Goal: Task Accomplishment & Management: Complete application form

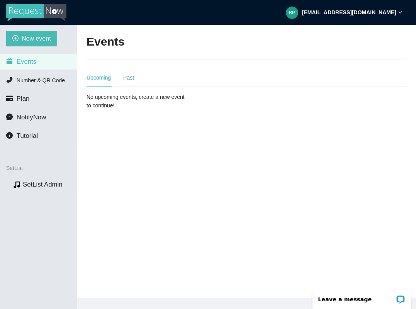
click at [126, 79] on div "Past" at bounding box center [128, 77] width 11 height 9
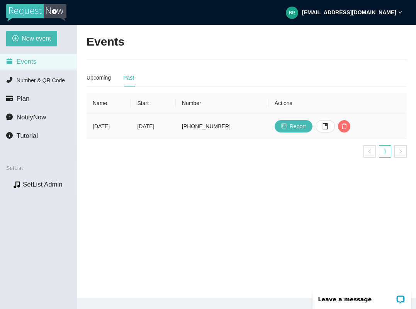
click at [175, 126] on td "Tuesday, September 9th" at bounding box center [153, 126] width 44 height 25
click at [328, 125] on icon "book" at bounding box center [325, 126] width 6 height 6
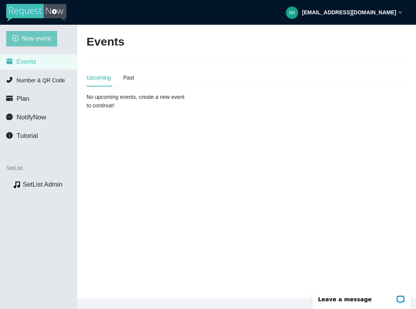
click at [36, 41] on span "New event" at bounding box center [36, 39] width 29 height 10
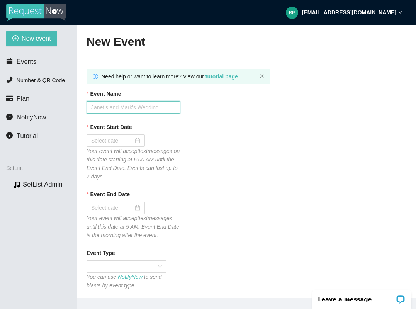
click at [160, 110] on input "Event Name" at bounding box center [134, 107] width 94 height 12
type input "G"
type input "Grapefest"
click at [262, 135] on div "Event Start Date Your event will accept text messages on this date starting at …" at bounding box center [247, 152] width 320 height 58
click at [124, 140] on input "Event Start Date" at bounding box center [112, 140] width 42 height 9
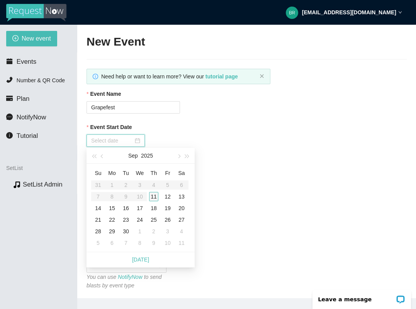
type input "[DATE]"
click at [157, 199] on div "11" at bounding box center [153, 196] width 9 height 9
type input "[DATE]"
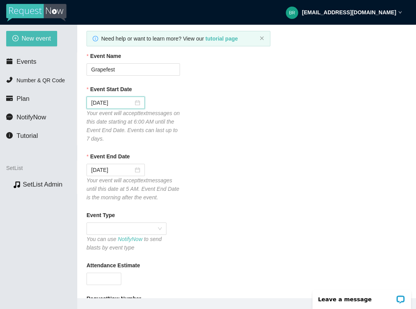
scroll to position [39, 0]
click at [209, 199] on div "Event End Date 09/12/2025 Your event will accept text messages until this date …" at bounding box center [247, 175] width 320 height 49
click at [216, 199] on div "Event End Date 09/12/2025 Your event will accept text messages until this date …" at bounding box center [247, 175] width 320 height 49
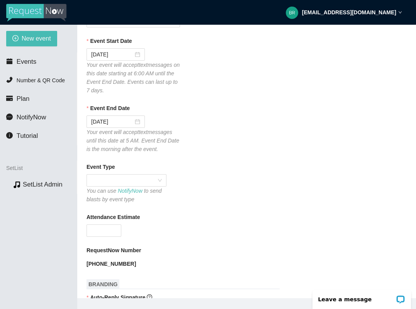
scroll to position [87, 0]
click at [162, 182] on div at bounding box center [127, 180] width 80 height 12
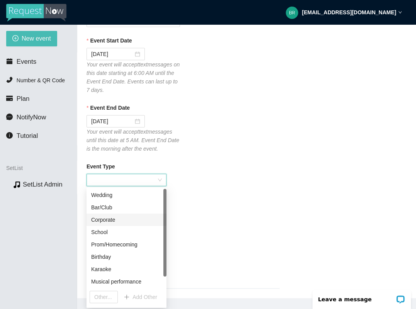
scroll to position [12, 0]
click at [128, 272] on div "Musical performance" at bounding box center [126, 269] width 71 height 9
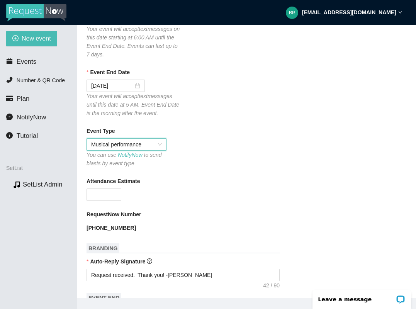
scroll to position [123, 0]
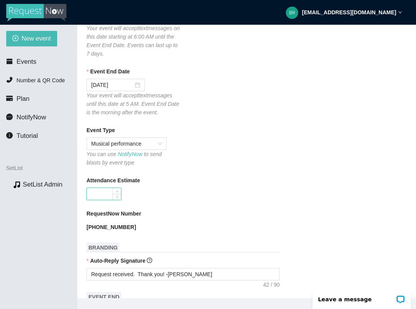
click at [107, 197] on input "Attendance Estimate" at bounding box center [104, 194] width 34 height 12
type input "1000"
click at [320, 193] on div "Attendance Estimate 1000" at bounding box center [247, 188] width 320 height 24
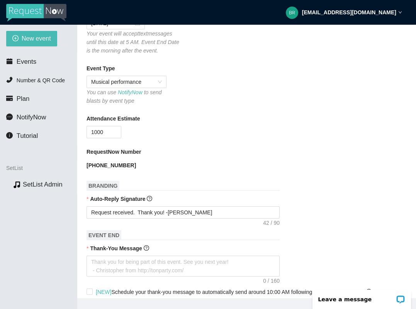
scroll to position [238, 0]
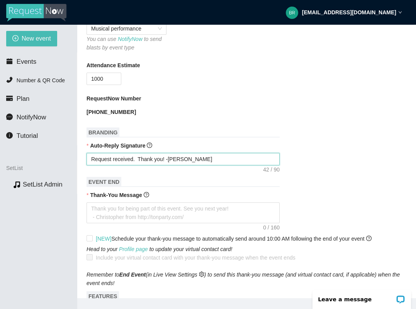
click at [175, 159] on textarea "Request received. Thank you! -[PERSON_NAME]" at bounding box center [183, 159] width 193 height 12
click at [141, 158] on textarea "Request received. Thank you! -[PERSON_NAME]" at bounding box center [183, 159] width 193 height 12
click at [140, 158] on textarea "Request received. Thank you! -[PERSON_NAME]" at bounding box center [183, 159] width 193 height 12
type textarea "Request received. Thank you! -Brady Davis"
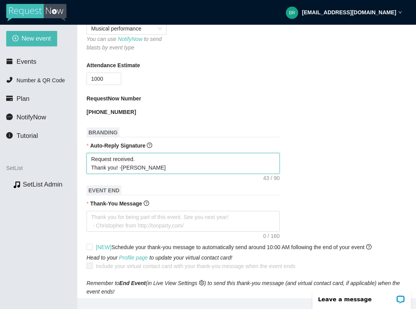
click at [151, 158] on textarea "Request received. Thank you! -Brady Davis" at bounding box center [183, 163] width 193 height 21
type textarea "Request received. Thank you! -Brady Davis"
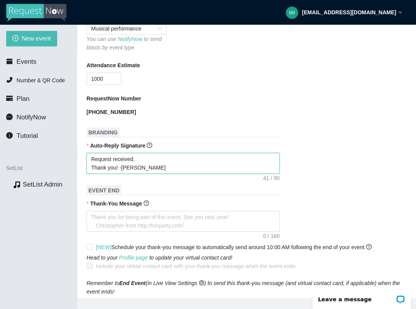
type textarea "Request received Thank you! -Brady Davis"
type textarea "Request receive Thank you! -Brady Davis"
type textarea "Request receiv Thank you! -Brady Davis"
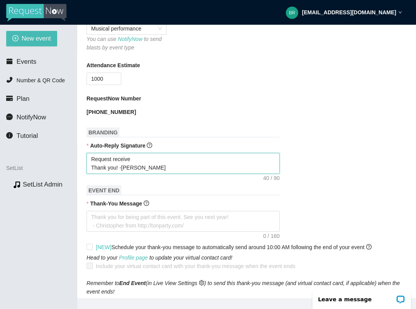
type textarea "Request receiv Thank you! -Brady Davis"
type textarea "Request recei Thank you! -Brady Davis"
type textarea "Request rece Thank you! -Brady Davis"
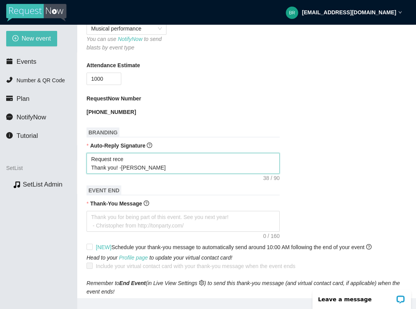
type textarea "Request rec Thank you! -Brady Davis"
type textarea "Request re Thank you! -Brady Davis"
type textarea "Request r Thank you! -Brady Davis"
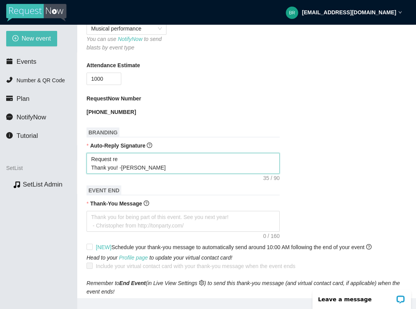
type textarea "Request r Thank you! -Brady Davis"
type textarea "Request Thank you! -Brady Davis"
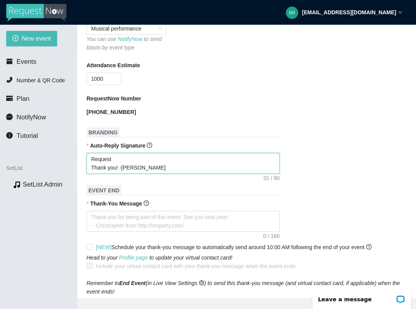
type textarea "Reques Thank you! -Brady Davis"
type textarea "Reque Thank you! -Brady Davis"
type textarea "Requ Thank you! -Brady Davis"
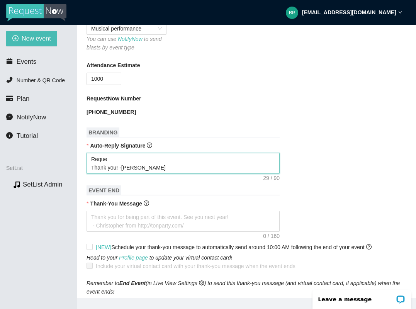
type textarea "Requ Thank you! -Brady Davis"
type textarea "Req Thank you! -Brady Davis"
type textarea "Re Thank you! -Brady Davis"
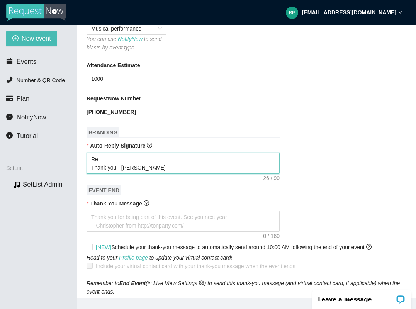
type textarea "R Thank you! -Brady Davis"
type textarea "Thank you! -Brady Davis"
type textarea "S Thank you! -Brady Davis"
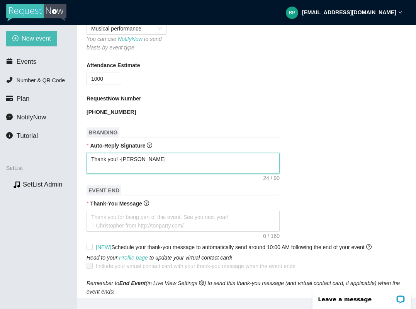
type textarea "S Thank you! -Brady Davis"
type textarea "So Thank you! -Brady Davis"
type textarea "Son Thank you! -Brady Davis"
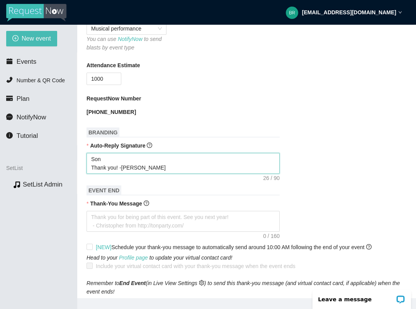
type textarea "Song Thank you! -Brady Davis"
type textarea "Song s Thank you! -Brady Davis"
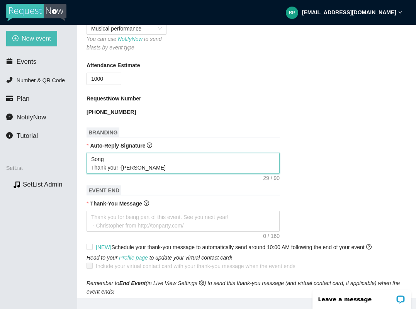
type textarea "Song s Thank you! -Brady Davis"
type textarea "Song se Thank you! -Brady Davis"
type textarea "Song sen Thank you! -Brady Davis"
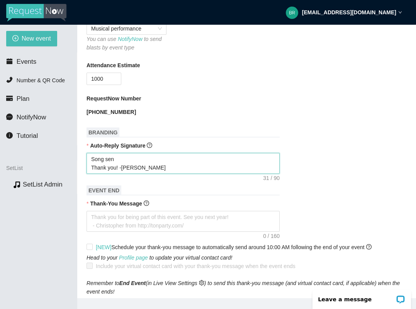
type textarea "Song sent Thank you! -Brady Davis"
type textarea "Song sent t Thank you! -Brady Davis"
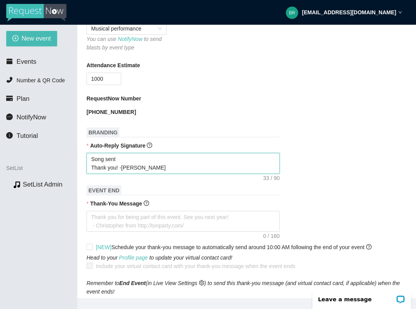
type textarea "Song sent t Thank you! -Brady Davis"
type textarea "Song sent to Thank you! -Brady Davis"
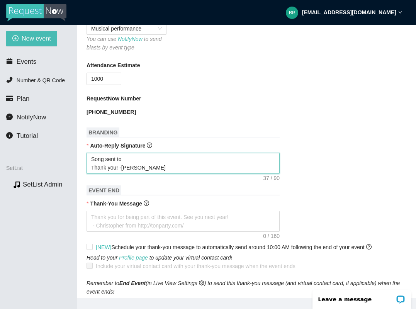
type textarea "Song sent to B Thank you! -Brady Davis"
type textarea "Song sent to Br Thank you! -Brady Davis"
type textarea "Song sent to Bra Thank you! -Brady Davis"
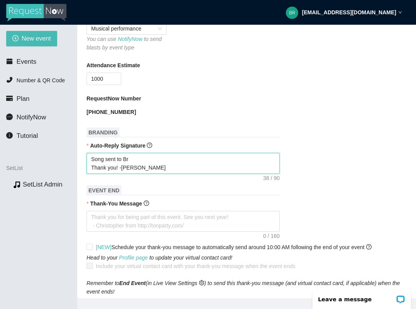
type textarea "Song sent to Bra Thank you! -Brady Davis"
type textarea "Song sent to Brad Thank you! -Brady Davis"
type textarea "Song sent to Brady Thank you! -Brady Davis"
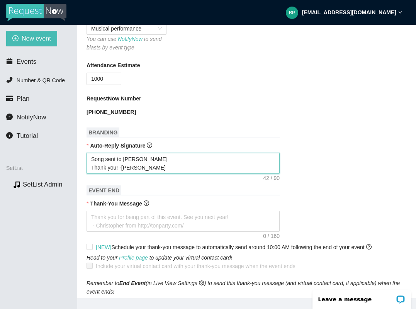
type textarea "Song sent to Brady! Thank you! -Brady Davis"
type textarea "Song sent to Brady Thank you! -Brady Davis"
type textarea "Song sent to Brad Thank you! -Brady Davis"
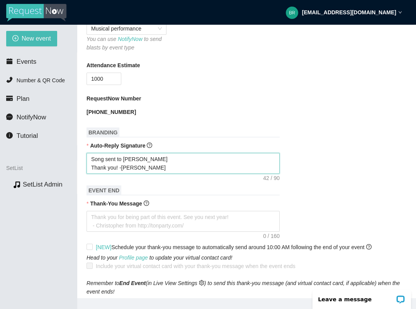
type textarea "Song sent to Brad Thank you! -Brady Davis"
type textarea "Song sent to Bra Thank you! -Brady Davis"
type textarea "Song sent to Br Thank you! -Brady Davis"
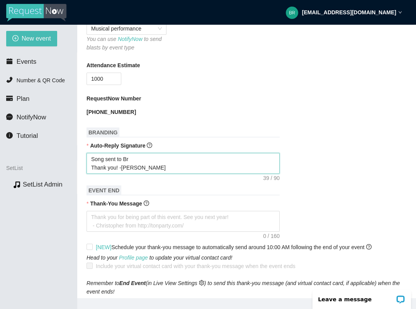
type textarea "Song sent to B Thank you! -Brady Davis"
type textarea "Song sent to Thank you! -Brady Davis"
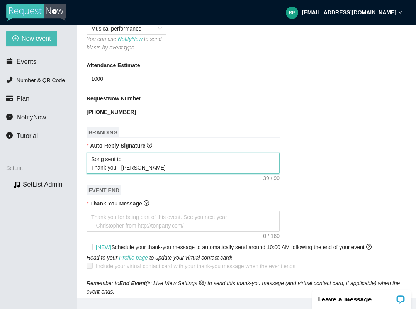
type textarea "Song sent to Thank you! -Brady Davis"
type textarea "Song sent t Thank you! -Brady Davis"
type textarea "Song sent Thank you! -Brady Davis"
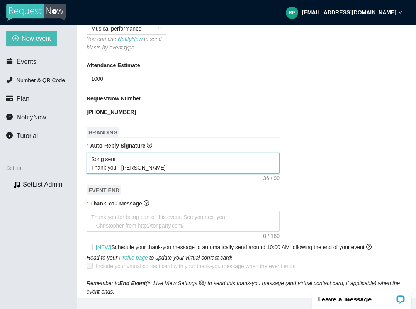
type textarea "Song sent Thank you! -Brady Davis"
type textarea "Song sen Thank you! -Brady Davis"
type textarea "Song se Thank you! -Brady Davis"
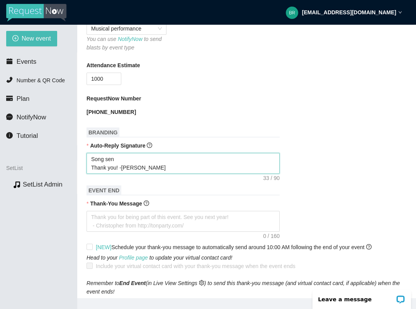
type textarea "Song se Thank you! -Brady Davis"
type textarea "Song s Thank you! -Brady Davis"
type textarea "Song Thank you! -Brady Davis"
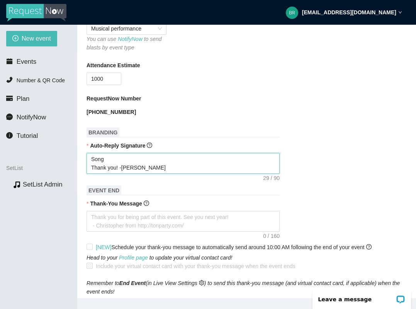
type textarea "Song h Thank you! -Brady Davis"
type textarea "Song ha Thank you! -Brady Davis"
type textarea "Song has Thank you! -Brady Davis"
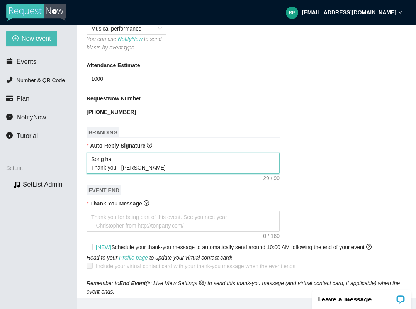
type textarea "Song has Thank you! -Brady Davis"
type textarea "Song has b Thank you! -Brady Davis"
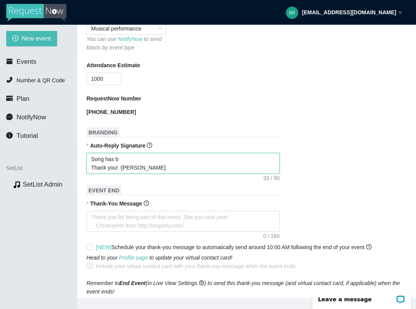
type textarea "Song has be Thank you! -Brady Davis"
type textarea "Song has bee Thank you! -Brady Davis"
type textarea "Song has been Thank you! -Brady Davis"
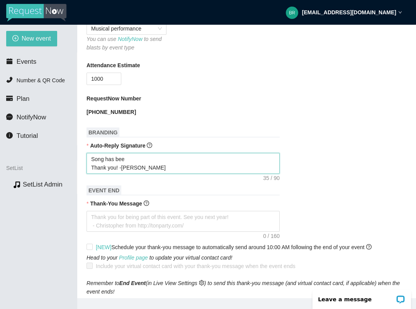
type textarea "Song has been Thank you! -Brady Davis"
type textarea "Song has been d Thank you! -Brady Davis"
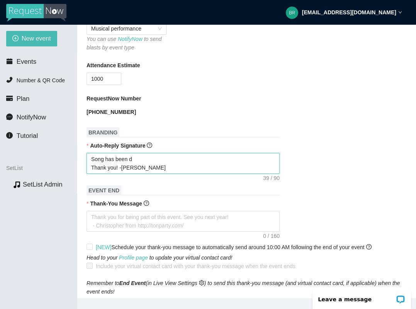
type textarea "Song has been de Thank you! -Brady Davis"
type textarea "Song has been del Thank you! -Brady Davis"
type textarea "Song has been deli Thank you! -Brady Davis"
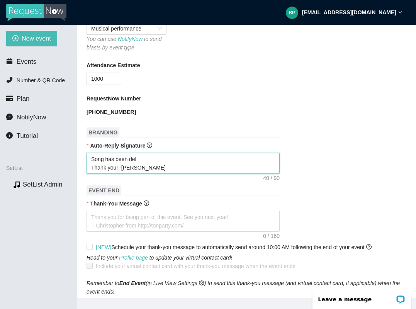
type textarea "Song has been deli Thank you! -Brady Davis"
type textarea "Song has been deliv Thank you! -Brady Davis"
type textarea "Song has been delive Thank you! -Brady Davis"
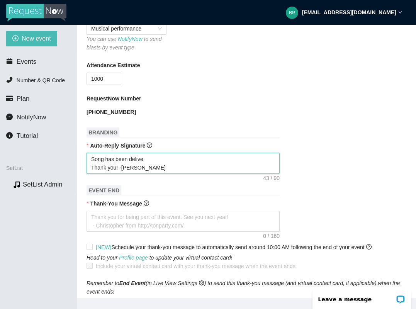
type textarea "Song has been deliver Thank you! -Brady Davis"
type textarea "Song has been delivere Thank you! -Brady Davis"
type textarea "Song has been delivered Thank you! -Brady Davis"
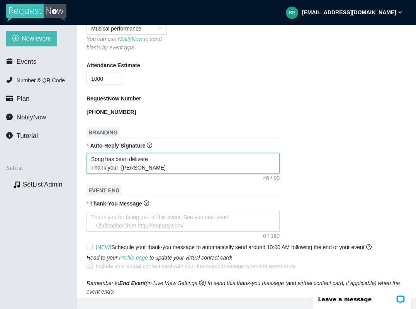
type textarea "Song has been delivered Thank you! -Brady Davis"
drag, startPoint x: 159, startPoint y: 158, endPoint x: 75, endPoint y: 158, distance: 84.2
click at [75, 158] on section "New event Events Number & QR Code Plan NotifyNow Tutorial SetList Preview SetLi…" at bounding box center [208, 179] width 416 height 309
type textarea "Y Thank you! -Brady Davis"
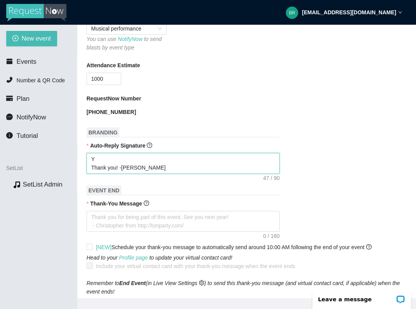
type textarea "Yo Thank you! -Brady Davis"
type textarea "You Thank you! -Brady Davis"
type textarea "Your Thank you! -Brady Davis"
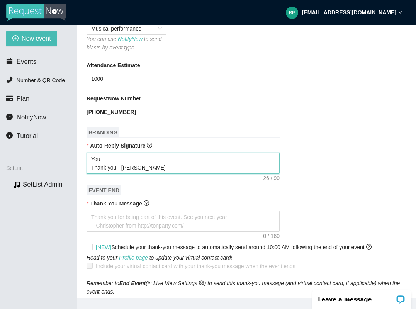
type textarea "Your Thank you! -Brady Davis"
type textarea "Your s Thank you! -Brady Davis"
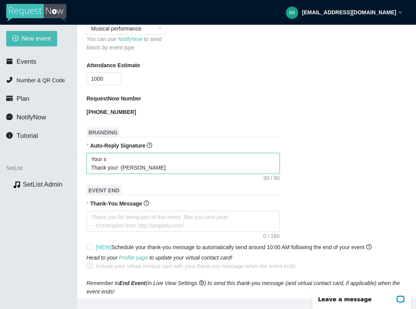
type textarea "Your so Thank you! -Brady Davis"
type textarea "Your son Thank you! -Brady Davis"
type textarea "Your song Thank you! -Brady Davis"
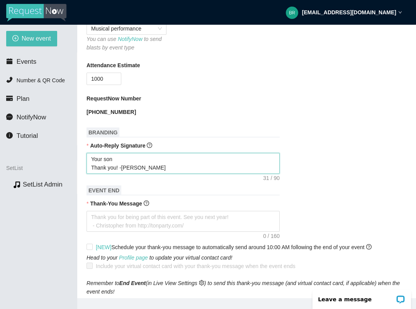
type textarea "Your song Thank you! -Brady Davis"
type textarea "Your song r Thank you! -Brady Davis"
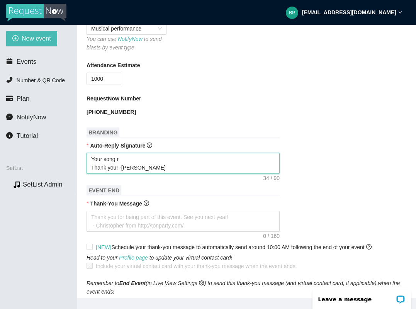
type textarea "Your song re Thank you! -Brady Davis"
type textarea "Your song req Thank you! -Brady Davis"
type textarea "Your song requ Thank you! -Brady Davis"
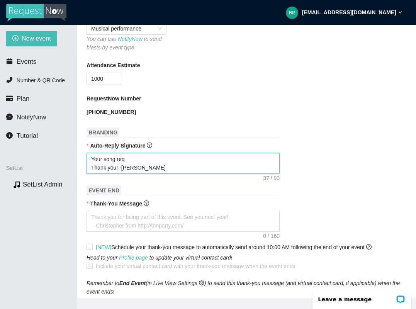
type textarea "Your song requ Thank you! -Brady Davis"
type textarea "Your song requw Thank you! -Brady Davis"
type textarea "Your song requwe Thank you! -Brady Davis"
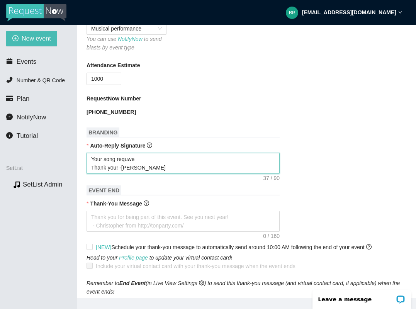
type textarea "Your song requwes Thank you! -Brady Davis"
type textarea "Your song requwese Thank you! -Brady Davis"
type textarea "Your song requweset Thank you! -Brady Davis"
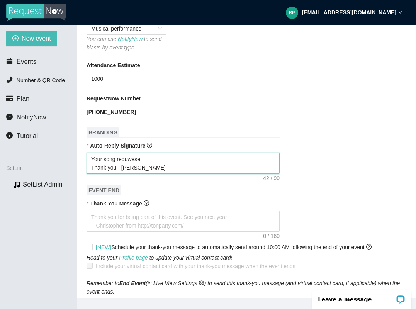
type textarea "Your song requweset Thank you! -Brady Davis"
type textarea "Your song request Thank you! -Brady Davis"
type textarea "Your song request h Thank you! -Brady Davis"
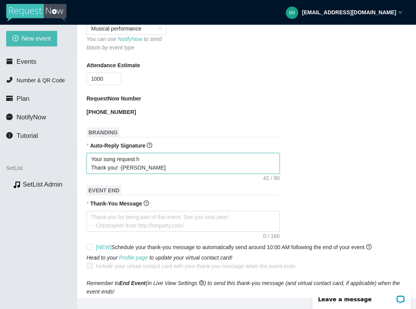
type textarea "Your song request ha Thank you! -Brady Davis"
type textarea "Your song request has Thank you! -Brady Davis"
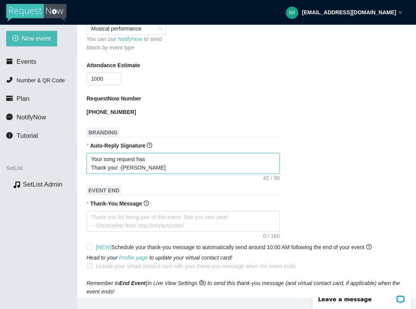
type textarea "Your song request has Thank you! -Brady Davis"
type textarea "Your song request has b Thank you! -Brady Davis"
type textarea "Your song request has be Thank you! -Brady Davis"
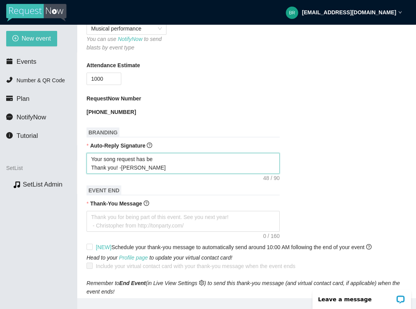
type textarea "Your song request has bee Thank you! -Brady Davis"
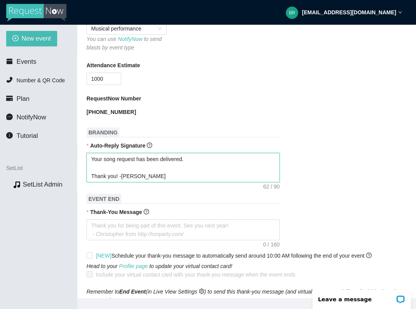
drag, startPoint x: 164, startPoint y: 175, endPoint x: 80, endPoint y: 171, distance: 84.7
click at [80, 171] on main "New Event Need help or want to learn more? View our tutorial page Event Name Gr…" at bounding box center [246, 162] width 339 height 274
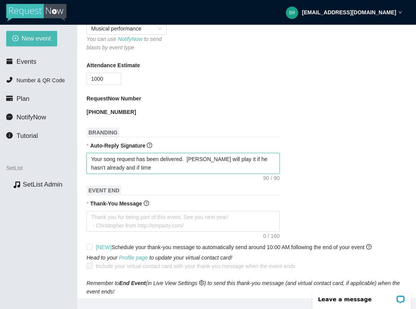
drag, startPoint x: 163, startPoint y: 166, endPoint x: 82, endPoint y: 158, distance: 81.9
click at [82, 158] on main "New Event Need help or want to learn more? View our tutorial page Event Name Gr…" at bounding box center [246, 162] width 339 height 274
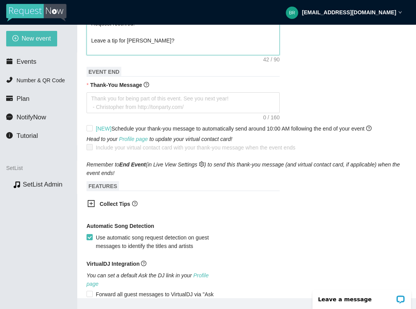
scroll to position [369, 0]
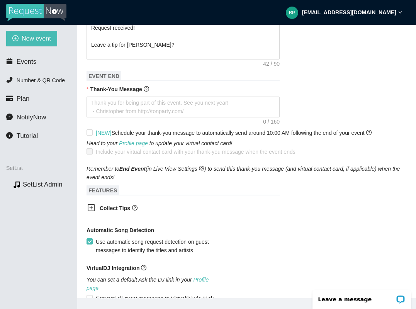
click at [92, 208] on icon "plus-square" at bounding box center [91, 208] width 8 height 8
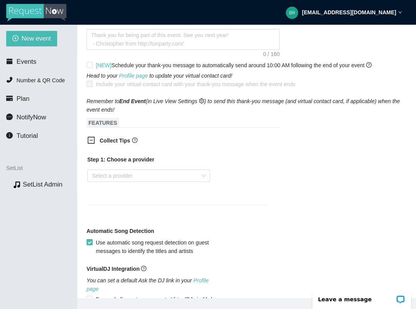
scroll to position [445, 0]
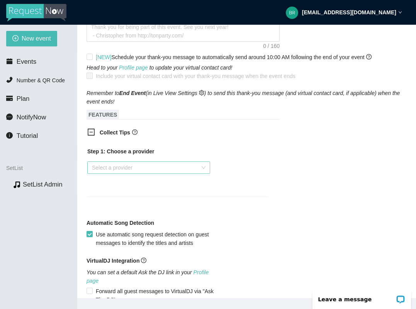
click at [204, 169] on div "Select a provider" at bounding box center [148, 168] width 123 height 12
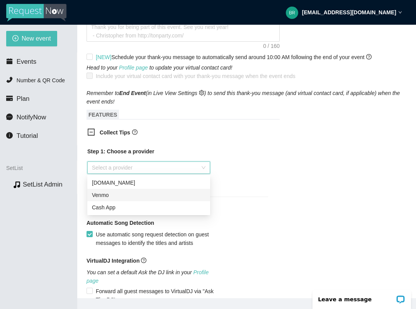
click at [145, 194] on div "Venmo" at bounding box center [149, 195] width 114 height 9
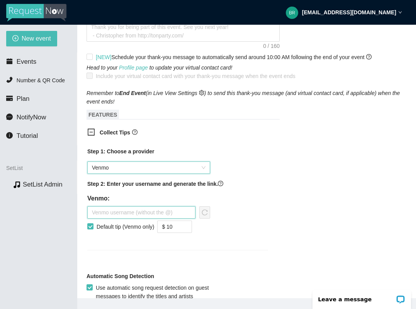
click at [170, 213] on input "text" at bounding box center [141, 212] width 108 height 12
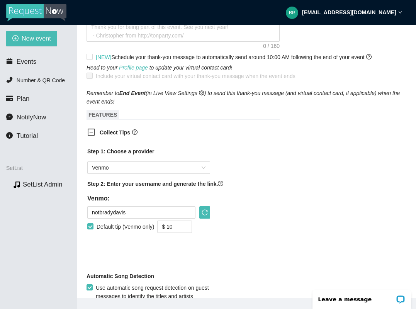
click at [236, 217] on div "Step 1: Choose a provider Venmo Step 2: Enter your username and generate the li…" at bounding box center [177, 194] width 181 height 94
click at [189, 227] on span "down" at bounding box center [188, 229] width 5 height 5
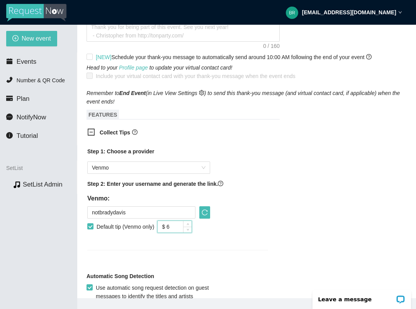
click at [213, 228] on div "Step 1: Choose a provider Venmo Step 2: Enter your username and generate the li…" at bounding box center [177, 194] width 181 height 94
click at [178, 228] on input "$ 6" at bounding box center [175, 227] width 34 height 12
click at [190, 228] on span "down" at bounding box center [188, 229] width 5 height 5
click at [189, 223] on icon "up" at bounding box center [188, 224] width 3 height 3
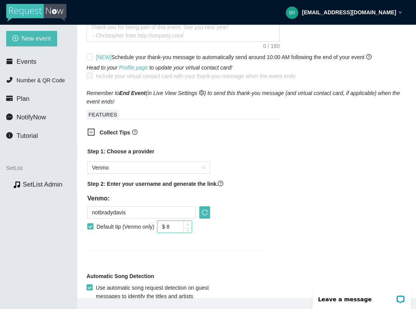
click at [189, 223] on icon "up" at bounding box center [188, 224] width 3 height 3
click at [219, 227] on div "Step 1: Choose a provider Venmo Step 2: Enter your username and generate the li…" at bounding box center [177, 194] width 181 height 94
click at [174, 225] on input "$ 9" at bounding box center [175, 227] width 34 height 12
click at [256, 217] on div "Step 1: Choose a provider Venmo Step 2: Enter your username and generate the li…" at bounding box center [177, 194] width 181 height 94
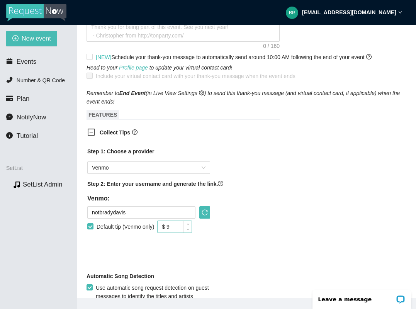
click at [179, 226] on input "$ 9" at bounding box center [175, 227] width 34 height 12
click at [235, 237] on div "Step 1: Choose a provider Venmo Step 2: Enter your username and generate the li…" at bounding box center [177, 194] width 181 height 94
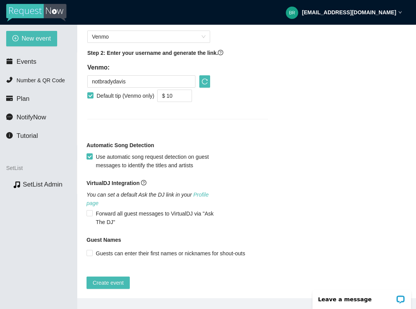
scroll to position [582, 0]
click at [89, 250] on input "Guests can enter their first names or nicknames for shout-outs" at bounding box center [89, 252] width 5 height 5
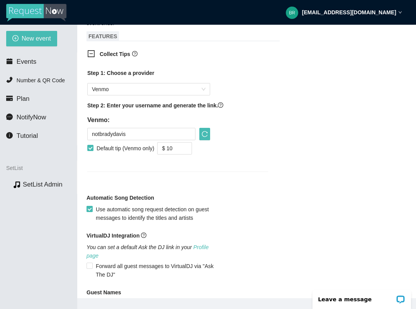
click at [90, 209] on input "Use automatic song request detection on guest messages to identify the titles a…" at bounding box center [89, 208] width 5 height 5
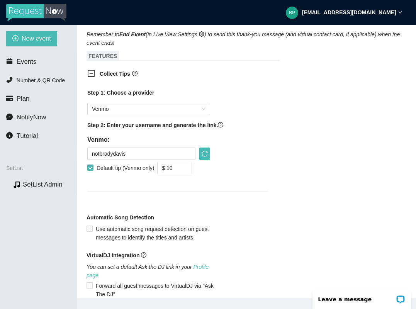
scroll to position [513, 0]
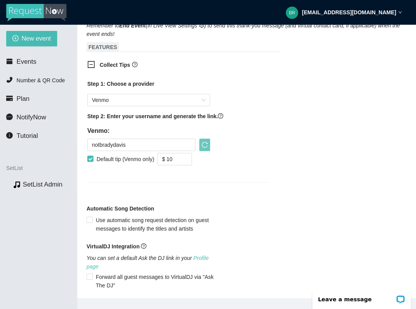
click at [206, 146] on icon "reload" at bounding box center [205, 145] width 6 height 6
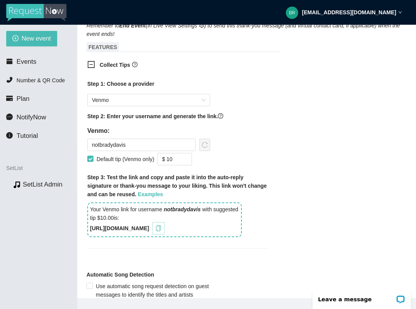
click at [162, 228] on icon "copy" at bounding box center [158, 228] width 6 height 6
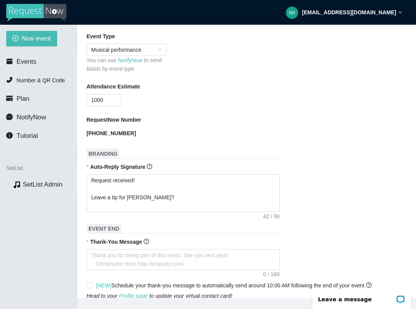
scroll to position [217, 0]
click at [156, 206] on textarea "Request received! Leave a tip for Brady?" at bounding box center [183, 193] width 193 height 38
paste textarea "https://songtip.me/4gcV2eS"
click at [287, 191] on div "Request received! Leave a tip for Brady? https://songtip.me/4gcV2eS" at bounding box center [247, 193] width 320 height 38
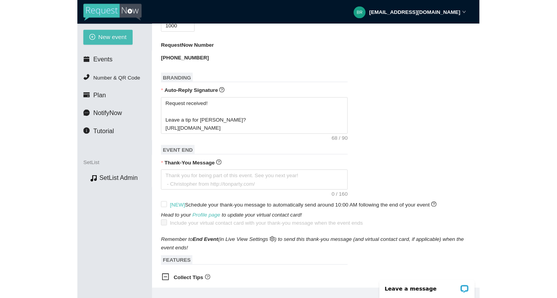
scroll to position [306, 0]
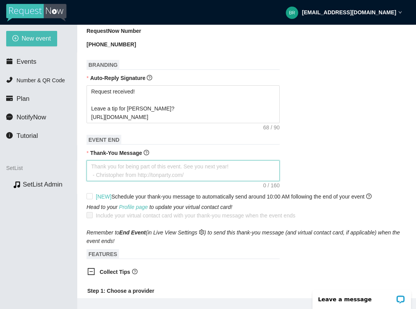
click at [248, 169] on textarea "Thank-You Message" at bounding box center [183, 170] width 193 height 21
click at [176, 174] on textarea "Thank you for your interaction/support! Want to keep up? Follow me on Instagram" at bounding box center [183, 170] width 193 height 21
click at [187, 166] on textarea "Thank you for your interaction/support! Want to keep up? Follow me on Instagram" at bounding box center [183, 170] width 193 height 21
click at [216, 165] on textarea "Thank you for your interaction/support last night! Want to keep up? Follow me o…" at bounding box center [183, 170] width 193 height 21
click at [90, 174] on textarea "Thank you for your interaction/support last night! Want to keep up? Follow me o…" at bounding box center [183, 170] width 193 height 21
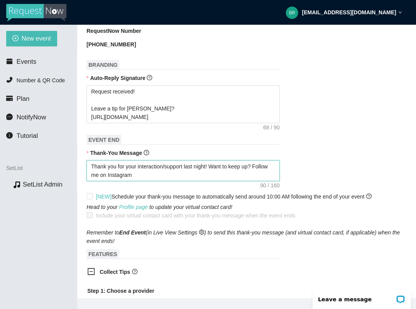
click at [159, 172] on textarea "Thank you for your interaction/support last night! Want to keep up? Follow me o…" at bounding box center [183, 170] width 193 height 21
drag, startPoint x: 187, startPoint y: 166, endPoint x: 139, endPoint y: 166, distance: 47.9
click at [139, 166] on textarea "Thank you for your interaction/support last night! Want to keep up? Follow me o…" at bounding box center [183, 170] width 193 height 21
click at [199, 175] on textarea "Thank you for your support last night! Want to keep up? Follow me on Instagram" at bounding box center [183, 170] width 193 height 21
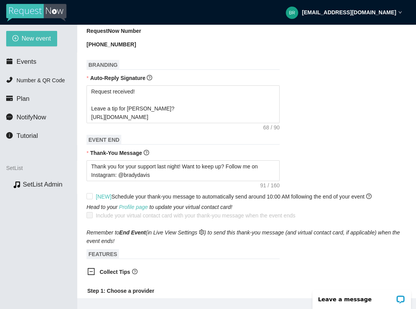
click at [327, 171] on div "Thank you for your support last night! Want to keep up? Follow me on Instagram:…" at bounding box center [247, 170] width 320 height 21
drag, startPoint x: 155, startPoint y: 174, endPoint x: 90, endPoint y: 174, distance: 65.3
click at [90, 174] on textarea "Thank you for your support last night! Want to keep up? Follow me on Instagram:…" at bounding box center [183, 170] width 193 height 21
click at [335, 168] on div "Thank you for your support last night! Want to keep up? Follow me on Insta: ins…" at bounding box center [247, 170] width 320 height 21
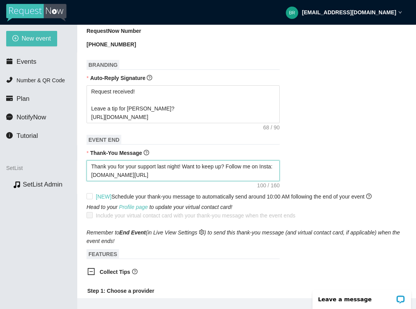
click at [243, 175] on textarea "Thank you for your support last night! Want to keep up? Follow me on Insta: ins…" at bounding box center [183, 170] width 193 height 21
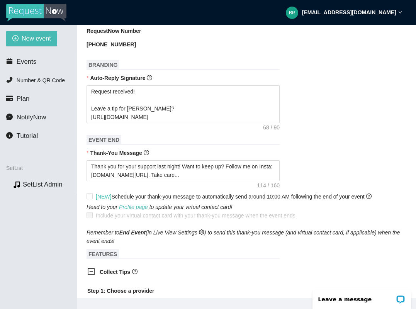
click at [306, 167] on div "Thank you for your support last night! Want to keep up? Follow me on Insta: ins…" at bounding box center [247, 170] width 320 height 21
click at [233, 175] on textarea "Thank you for your support last night! Want to keep up? Follow me on Insta: ins…" at bounding box center [183, 170] width 193 height 21
drag, startPoint x: 233, startPoint y: 175, endPoint x: 85, endPoint y: 166, distance: 147.9
click at [85, 166] on main "New Event Need help or want to learn more? View our tutorial page Event Name Gr…" at bounding box center [246, 162] width 339 height 274
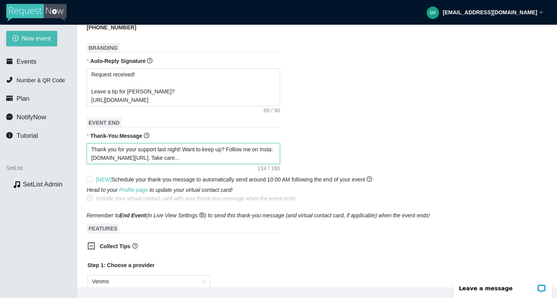
click at [188, 150] on textarea "Thank you for your support last night! Want to keep up? Follow me on Insta: ins…" at bounding box center [183, 153] width 193 height 21
drag, startPoint x: 234, startPoint y: 149, endPoint x: 188, endPoint y: 148, distance: 46.0
click at [188, 148] on textarea "Thank you for your support last night! Want to keep up? Follow me on Insta: ins…" at bounding box center [183, 153] width 193 height 21
click at [217, 157] on textarea "Thank you for your support last night! If you'd like to keep up, follow me on I…" at bounding box center [183, 153] width 193 height 21
click at [243, 151] on textarea "Thank you for your support last night! If you'd like to keep up, follow me on I…" at bounding box center [183, 153] width 193 height 21
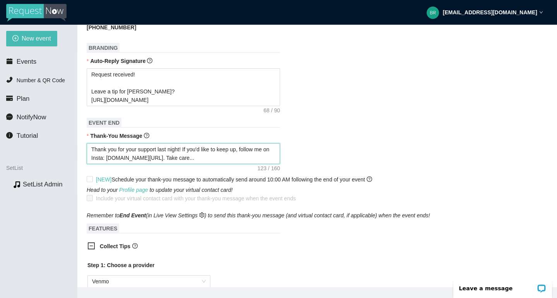
click at [113, 158] on textarea "Thank you for your support last night! If you'd like to keep up, follow me on I…" at bounding box center [183, 153] width 193 height 21
click at [88, 158] on textarea "Thank you for your support last night! If you'd like to keep up, follow me: ins…" at bounding box center [183, 153] width 193 height 21
click at [202, 162] on textarea "Thank you for your support last night! If you'd like to keep up, follow me: ins…" at bounding box center [183, 153] width 193 height 21
click at [245, 150] on textarea "Thank you for your support last night! If you'd like to keep up, follow me: ins…" at bounding box center [183, 153] width 193 height 21
click at [197, 158] on textarea "Thank you for your support last night! If you'd like to keep up, follow me: ins…" at bounding box center [183, 153] width 193 height 21
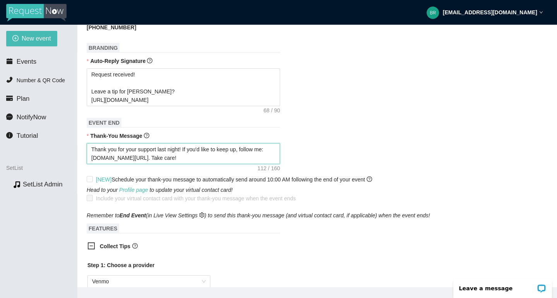
click at [185, 149] on textarea "Thank you for your support last night! If you'd like to keep up, follow me: ins…" at bounding box center [183, 153] width 193 height 21
click at [243, 157] on textarea "Thank you for your support last night. If you'd like to keep up, follow me: ins…" at bounding box center [183, 153] width 193 height 21
click at [158, 159] on textarea "Thank you for your support last night. If you'd like to keep up, follow me: ins…" at bounding box center [183, 153] width 193 height 21
click at [228, 160] on textarea "Thank you for your support last night. If you'd like to keep up, follow me: ins…" at bounding box center [183, 153] width 193 height 21
click at [341, 149] on div "Thank you for your support last night. If you'd like to keep up, follow me: ins…" at bounding box center [317, 153] width 461 height 21
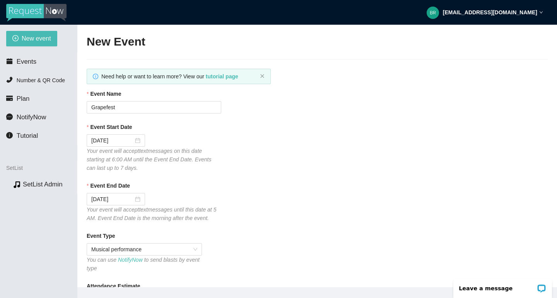
scroll to position [0, 0]
click at [108, 108] on input "Grapefest" at bounding box center [154, 107] width 134 height 12
click at [128, 108] on input "GrapeFest" at bounding box center [154, 107] width 134 height 12
click at [280, 136] on div "Event Start Date 09/11/2025 Your event will accept text messages on this date s…" at bounding box center [317, 147] width 461 height 49
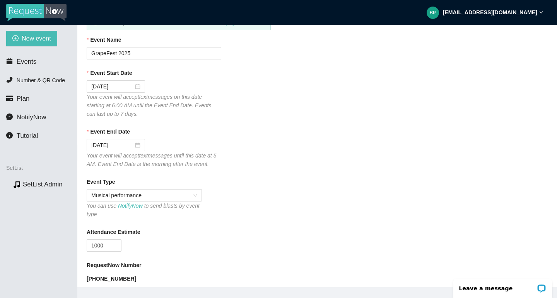
scroll to position [55, 0]
click at [120, 144] on input "Event End Date" at bounding box center [112, 144] width 42 height 9
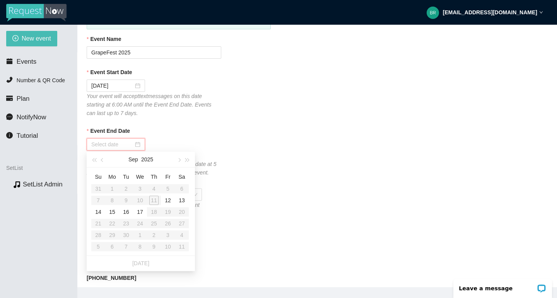
click at [153, 199] on table "Su Mo Tu We Th Fr Sa 31 1 2 3 4 5 6 7 8 9 10 11 12 13 14 15 16 17 18 19 20 21 2…" at bounding box center [139, 212] width 97 height 82
click at [167, 200] on div "12" at bounding box center [167, 200] width 9 height 9
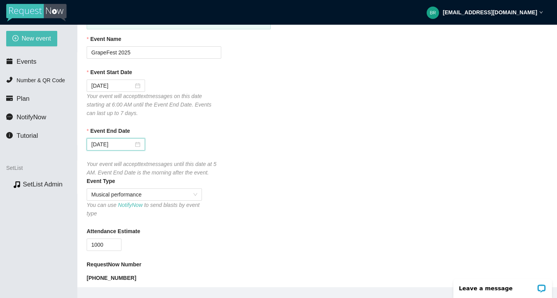
click at [306, 182] on div "Event Type" at bounding box center [317, 183] width 461 height 12
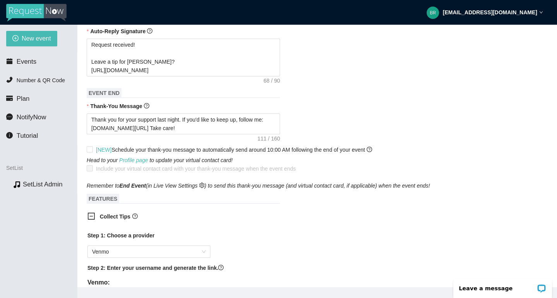
scroll to position [336, 0]
click at [269, 119] on textarea "Thank you for your support last night. If you'd like to keep up, follow me: ins…" at bounding box center [183, 123] width 193 height 21
click at [104, 126] on textarea "Thank you for your support last night. If you'd like to keep up, follow me here…" at bounding box center [183, 123] width 193 height 21
drag, startPoint x: 193, startPoint y: 127, endPoint x: 123, endPoint y: 127, distance: 69.6
click at [123, 127] on textarea "Thank you for your support last night. If you'd like to keep up, follow me on I…" at bounding box center [183, 123] width 193 height 21
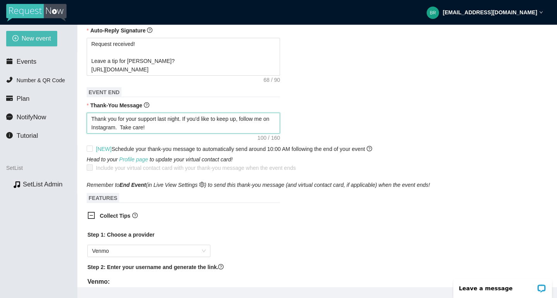
click at [184, 128] on textarea "Thank you for your support last night. If you'd like to keep up, follow me on I…" at bounding box center [183, 123] width 193 height 21
click at [325, 127] on div "Thank you for your support last night. If you'd like to keep up, follow me on I…" at bounding box center [317, 123] width 461 height 21
click at [294, 123] on div "Thank you for your support last night. If you'd like to keep up, follow me on I…" at bounding box center [317, 123] width 461 height 21
click at [90, 149] on input "[NEW] Schedule your thank-you message to automatically send around 10:00 AM fol…" at bounding box center [89, 148] width 5 height 5
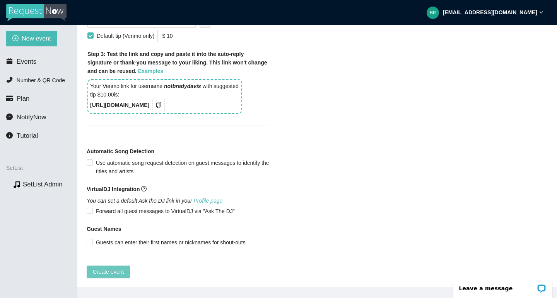
scroll to position [599, 0]
click at [116, 268] on span "Create event" at bounding box center [108, 272] width 31 height 9
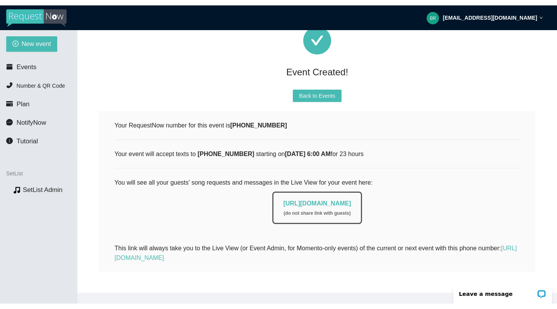
scroll to position [30, 0]
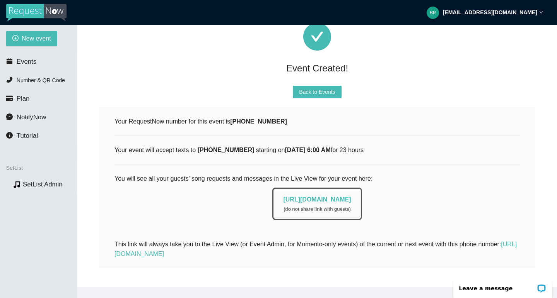
drag, startPoint x: 382, startPoint y: 200, endPoint x: 250, endPoint y: 199, distance: 132.2
click at [272, 199] on div "https://app.requestnow.io/live/elowmor ( do not share link with guests )" at bounding box center [316, 204] width 89 height 32
copy link "https://app.requestnow.io/live/elowmor"
click at [416, 192] on div "Event Created! Back to Events Your RequestNow number for this event is (512) 81…" at bounding box center [317, 145] width 461 height 283
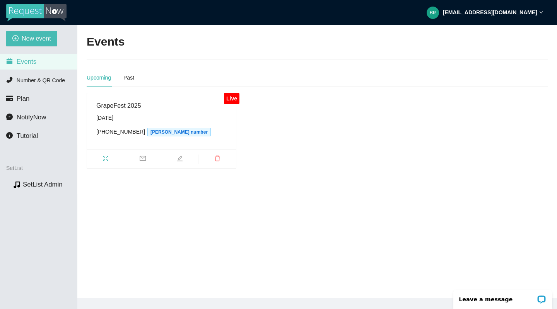
click at [127, 106] on div "GrapeFest 2025" at bounding box center [161, 106] width 130 height 10
click at [180, 159] on icon "edit" at bounding box center [179, 157] width 5 height 5
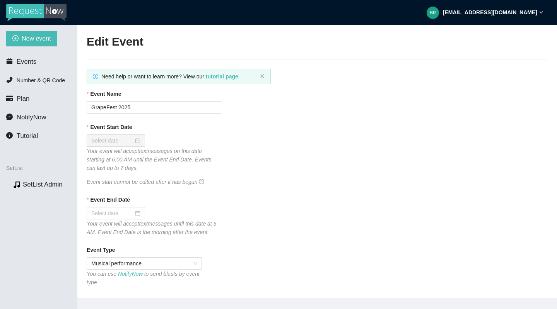
checkbox input "true"
type input "[DATE]"
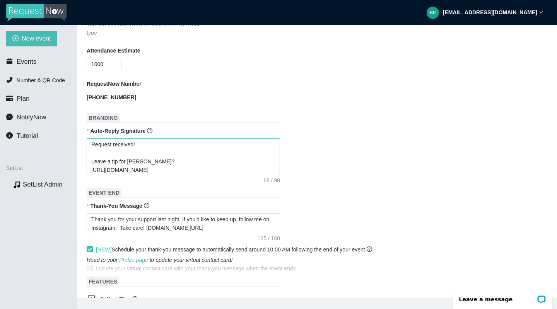
scroll to position [231, 0]
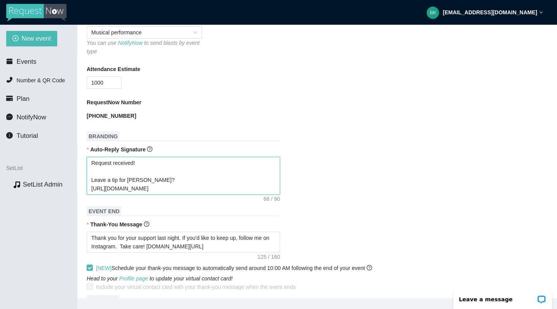
drag, startPoint x: 92, startPoint y: 181, endPoint x: 87, endPoint y: 165, distance: 16.9
click at [87, 165] on textarea "Request received! Leave a tip for [PERSON_NAME]? [URL][DOMAIN_NAME]" at bounding box center [183, 176] width 193 height 38
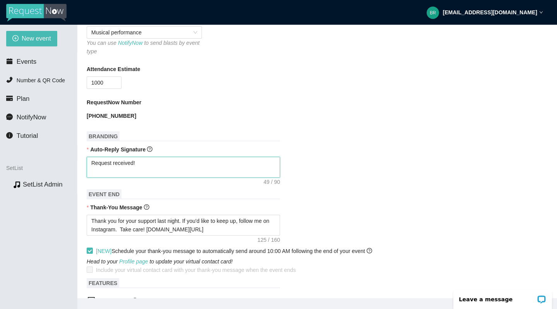
type textarea "Leave a tip for [PERSON_NAME]? [URL][DOMAIN_NAME]"
click at [107, 139] on span "BRANDING" at bounding box center [103, 136] width 33 height 10
click at [151, 147] on icon "question-circle" at bounding box center [149, 148] width 5 height 5
click at [151, 157] on textarea "Leave a tip for [PERSON_NAME]? [URL][DOMAIN_NAME]" at bounding box center [183, 167] width 193 height 21
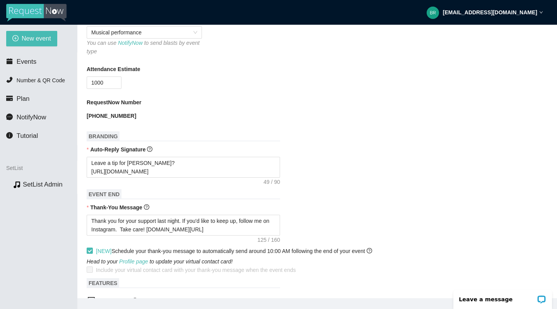
click at [275, 115] on div "RequestNow Number [PHONE_NUMBER]" at bounding box center [317, 110] width 461 height 24
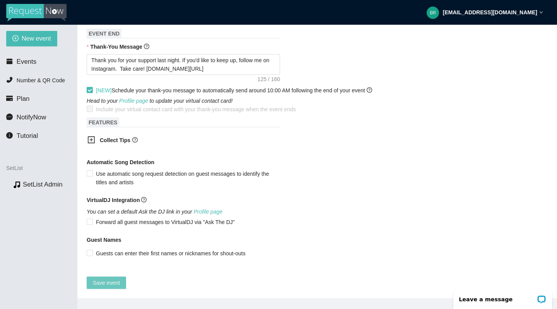
scroll to position [397, 0]
click at [104, 279] on span "Save event" at bounding box center [106, 283] width 27 height 9
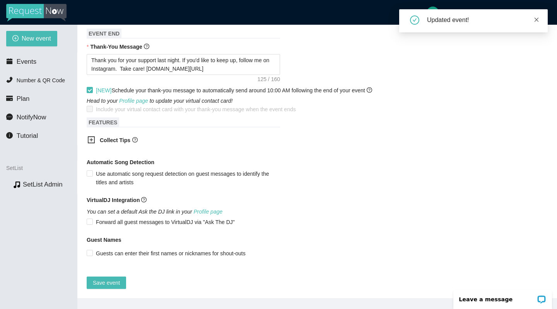
click at [536, 20] on icon "close" at bounding box center [535, 19] width 5 height 5
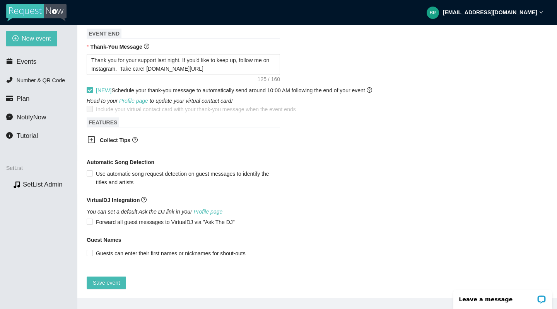
click at [533, 18] on div "[EMAIL_ADDRESS][DOMAIN_NAME]" at bounding box center [484, 12] width 116 height 25
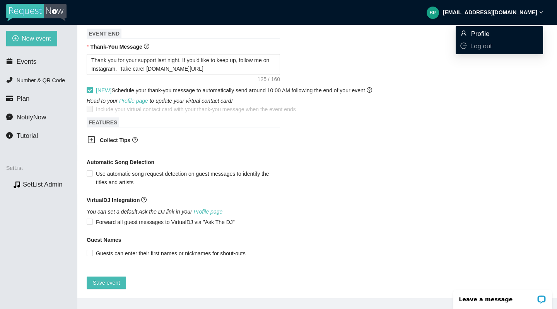
click at [484, 34] on span "Profile" at bounding box center [480, 33] width 19 height 7
type textarea "[URL][DOMAIN_NAME]"
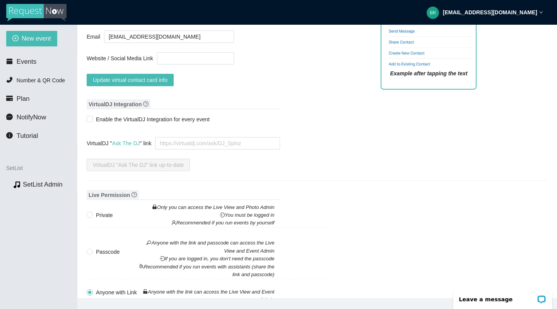
scroll to position [531, 0]
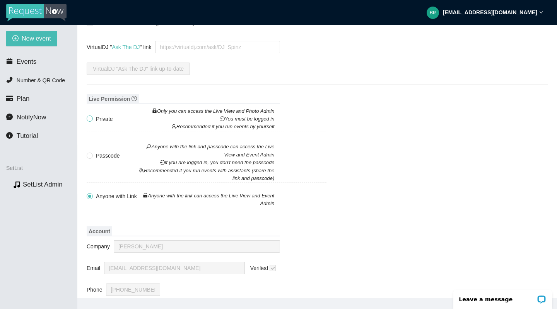
click at [90, 117] on input "Private Only you can access the Live View and Photo Admin You must be logged in…" at bounding box center [89, 118] width 5 height 5
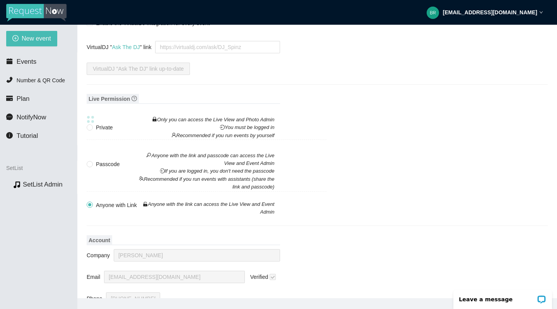
radio input "true"
radio input "false"
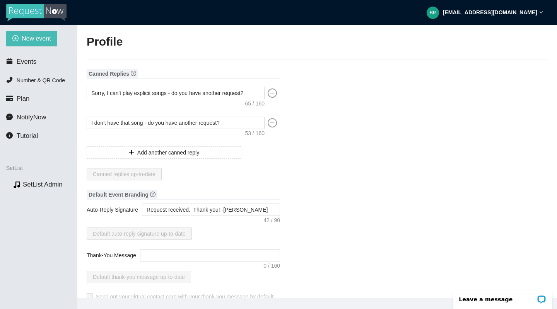
scroll to position [0, 0]
click at [19, 63] on span "Events" at bounding box center [27, 61] width 20 height 7
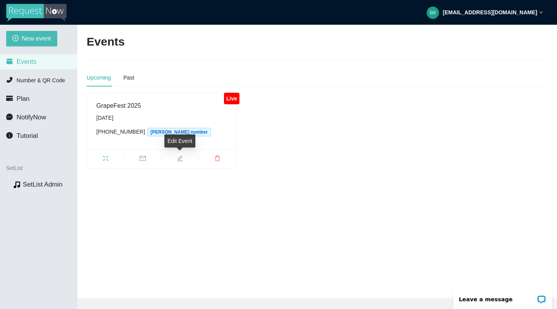
click at [181, 158] on icon "edit" at bounding box center [180, 158] width 6 height 6
type textarea "[URL][DOMAIN_NAME]"
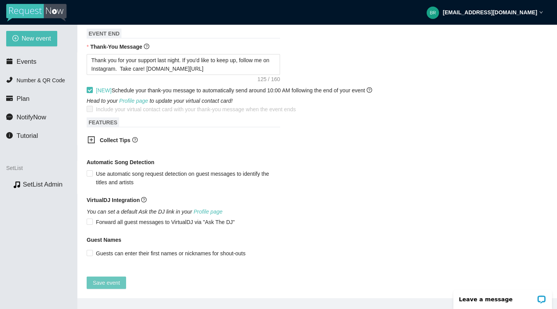
scroll to position [397, 0]
click at [112, 279] on span "Save event" at bounding box center [106, 283] width 27 height 9
